Goal: Check status: Check status

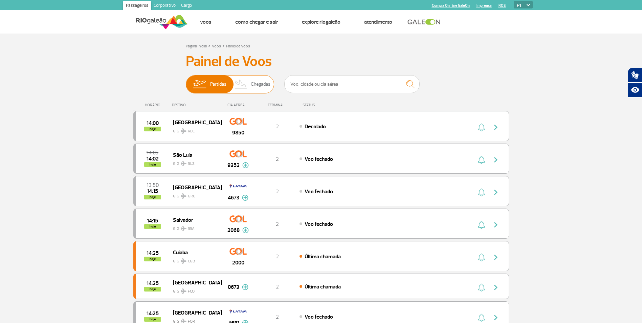
click at [243, 88] on img at bounding box center [241, 84] width 20 height 18
click at [186, 81] on input "Partidas Chegadas" at bounding box center [186, 81] width 0 height 0
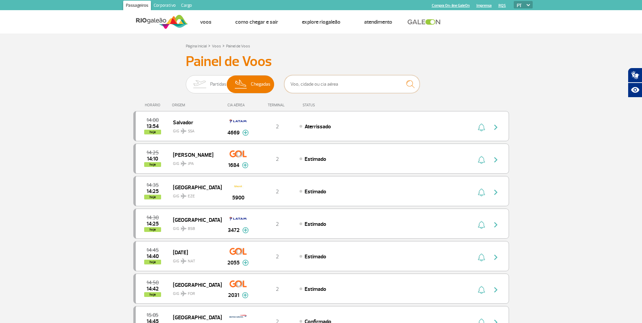
click at [311, 87] on input "text" at bounding box center [351, 84] width 135 height 18
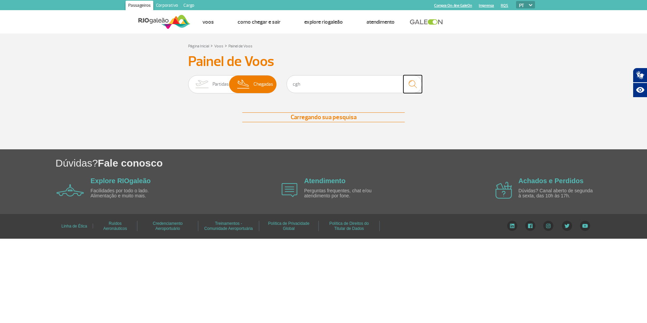
click at [409, 85] on img "submit" at bounding box center [412, 84] width 15 height 14
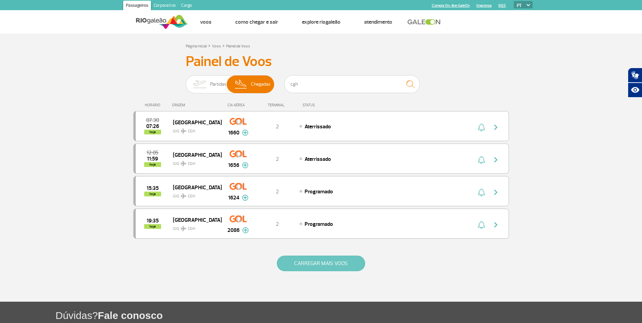
click at [340, 258] on button "CARREGAR MAIS VOOS" at bounding box center [321, 264] width 88 height 16
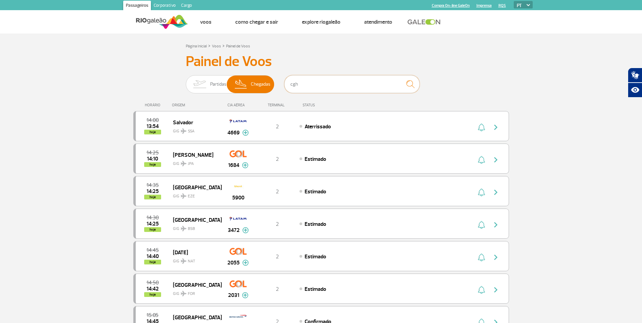
click at [342, 88] on input "cgh" at bounding box center [351, 84] width 135 height 18
click at [403, 85] on img "submit" at bounding box center [410, 84] width 15 height 14
click at [361, 95] on div "cgh" at bounding box center [351, 85] width 135 height 20
click at [362, 87] on input "cgh" at bounding box center [351, 84] width 135 height 18
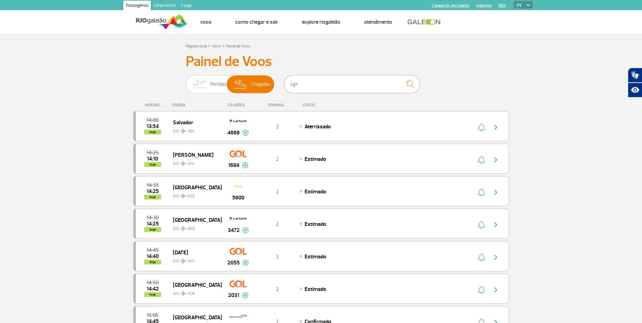
click at [362, 87] on input "cgh" at bounding box center [351, 84] width 135 height 18
type input "[GEOGRAPHIC_DATA]"
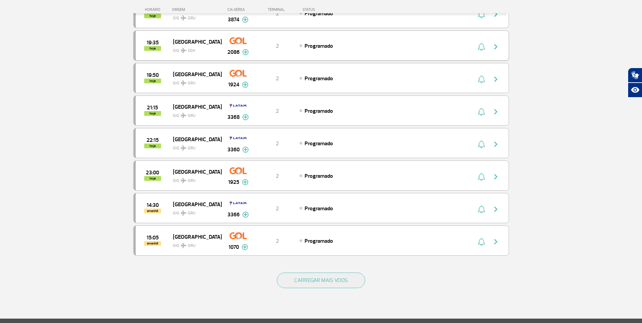
scroll to position [575, 0]
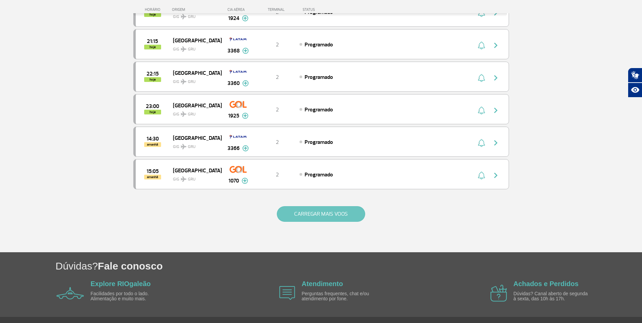
click at [315, 216] on button "CARREGAR MAIS VOOS" at bounding box center [321, 214] width 88 height 16
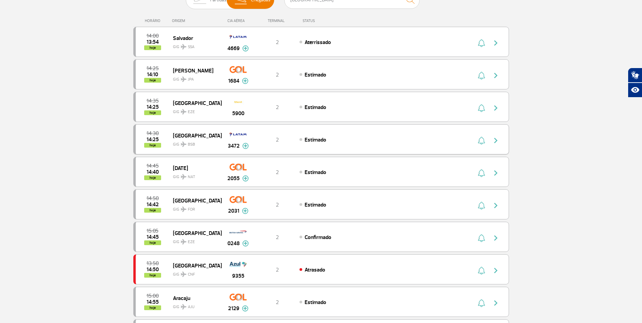
scroll to position [0, 0]
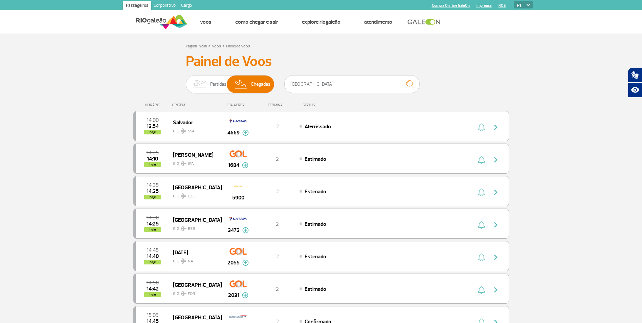
drag, startPoint x: 321, startPoint y: 93, endPoint x: 343, endPoint y: 88, distance: 21.9
click at [321, 94] on div "[GEOGRAPHIC_DATA]" at bounding box center [351, 85] width 135 height 20
click at [415, 86] on img "submit" at bounding box center [410, 84] width 15 height 14
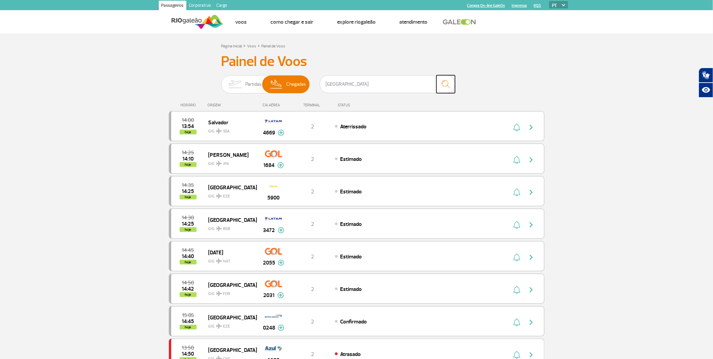
click at [447, 82] on img "submit" at bounding box center [446, 84] width 15 height 14
click at [413, 85] on input "[GEOGRAPHIC_DATA]" at bounding box center [387, 84] width 135 height 18
type input "[GEOGRAPHIC_DATA]"
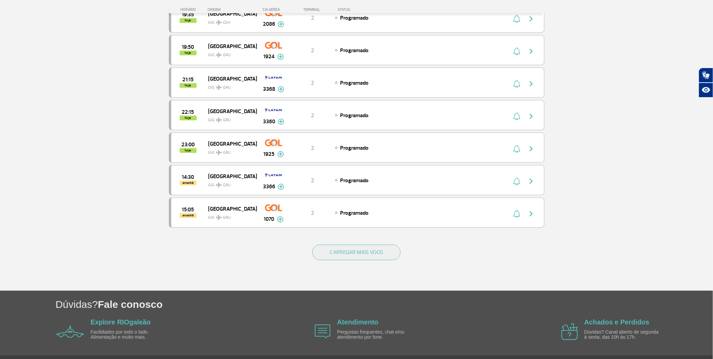
scroll to position [561, 0]
